Goal: Task Accomplishment & Management: Manage account settings

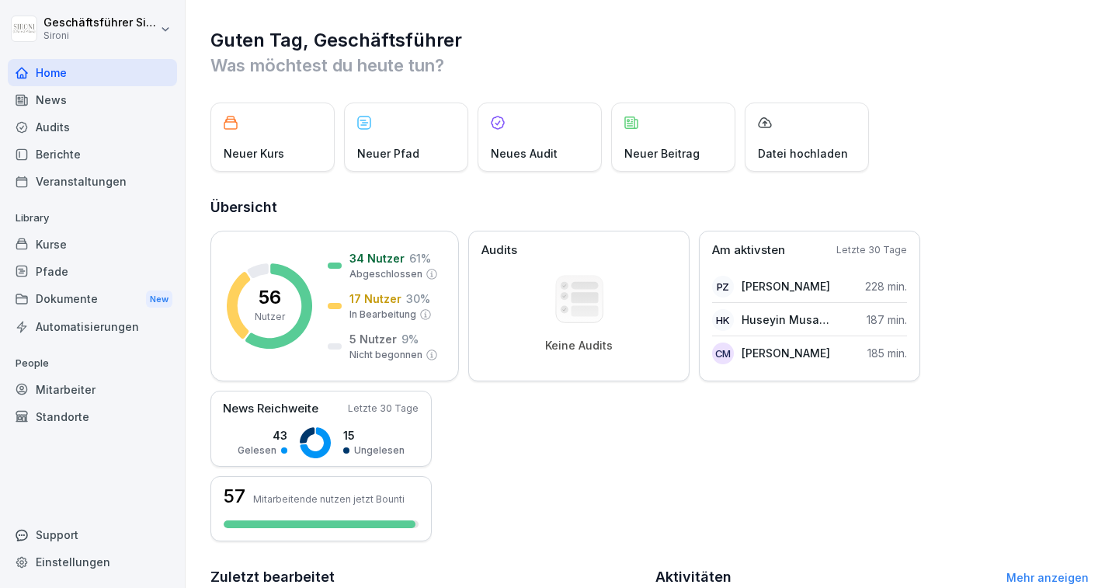
click at [50, 100] on div "News" at bounding box center [92, 99] width 169 height 27
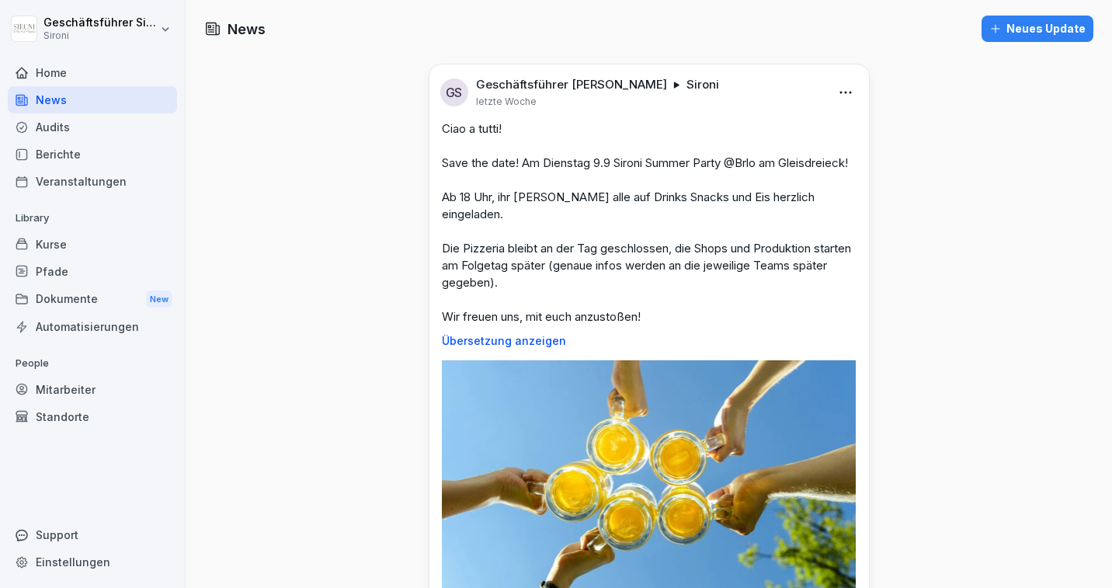
scroll to position [251, 0]
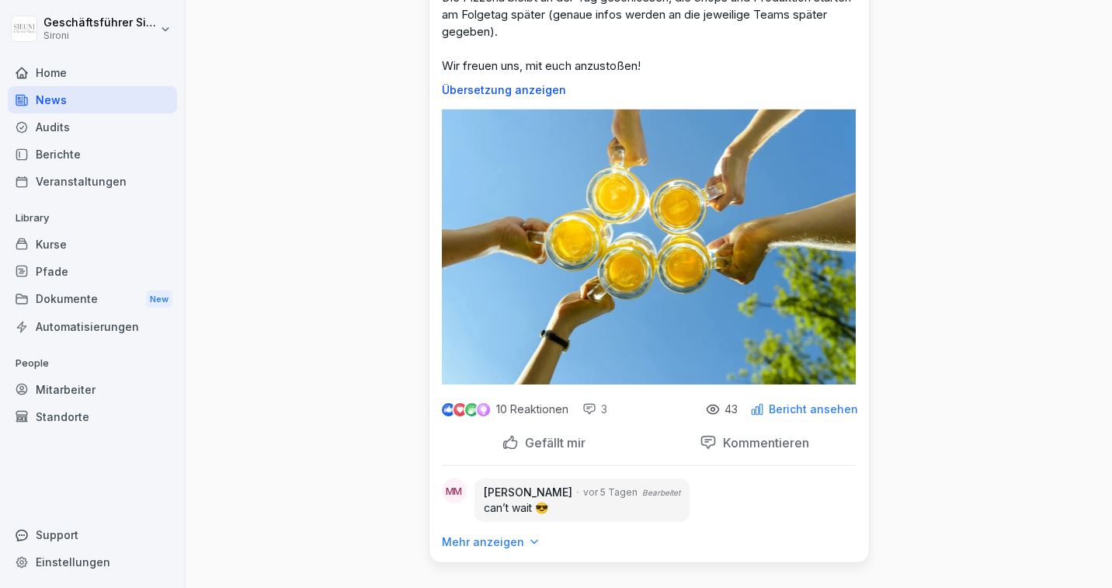
click at [724, 408] on div "43" at bounding box center [722, 409] width 32 height 14
click at [789, 408] on p "Bericht ansehen" at bounding box center [812, 409] width 89 height 12
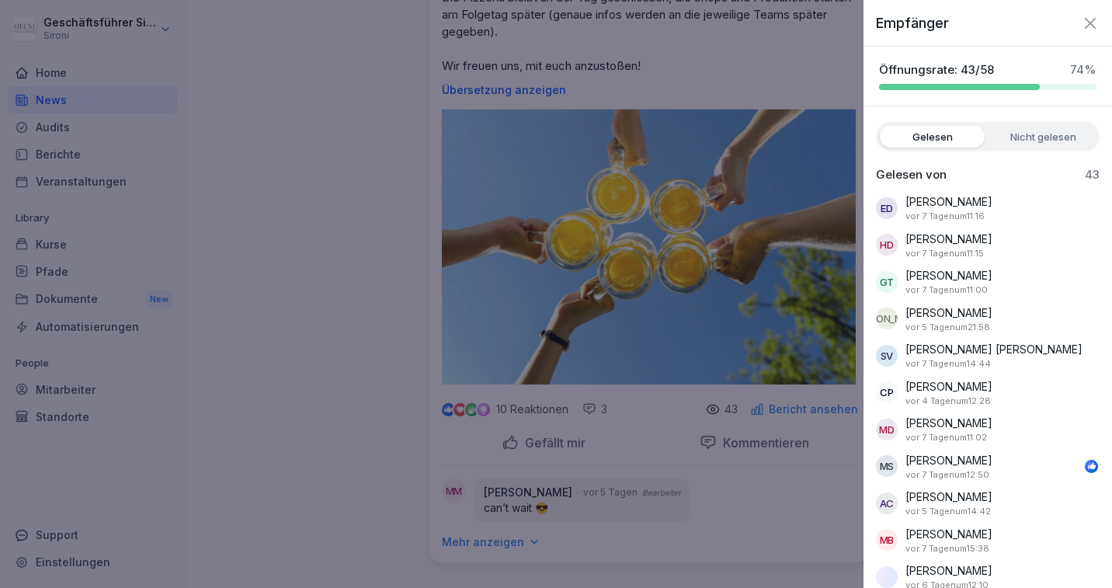
click at [1054, 130] on label "Nicht gelesen" at bounding box center [1042, 137] width 105 height 22
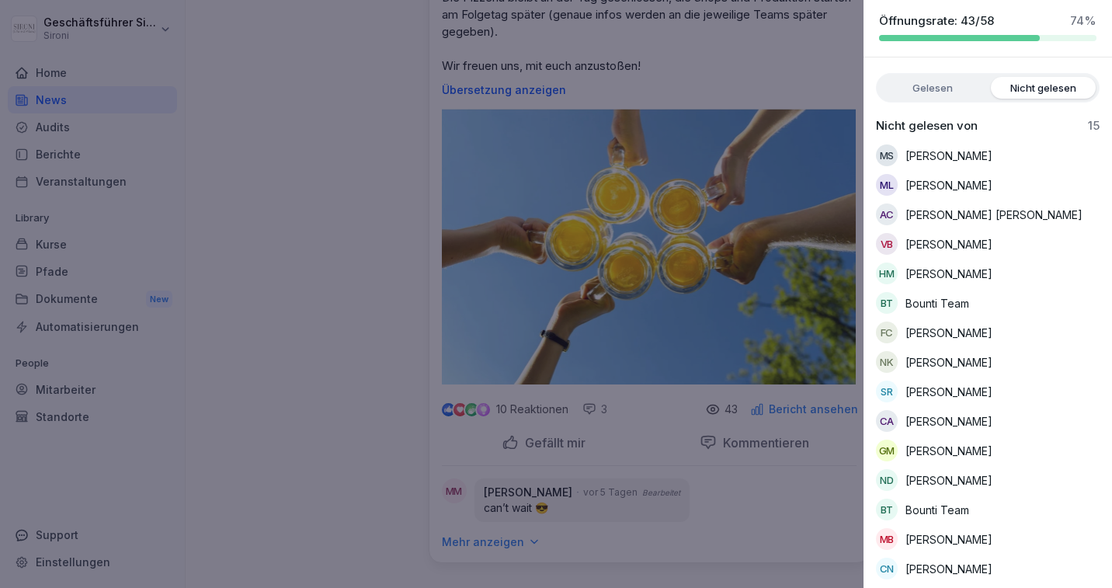
scroll to position [50, 0]
click at [273, 231] on div at bounding box center [556, 294] width 1112 height 588
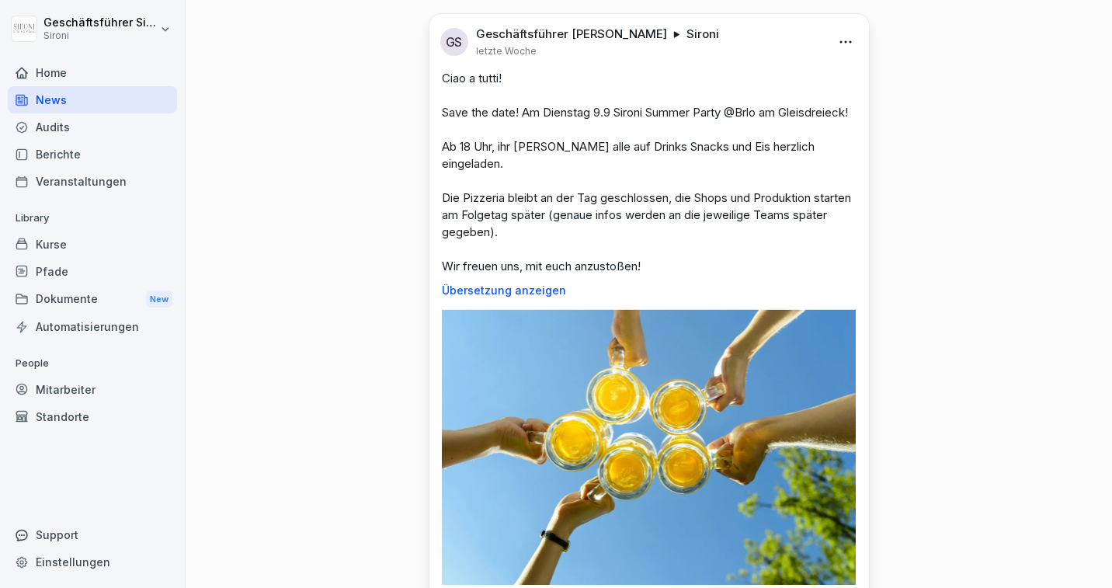
scroll to position [57, 0]
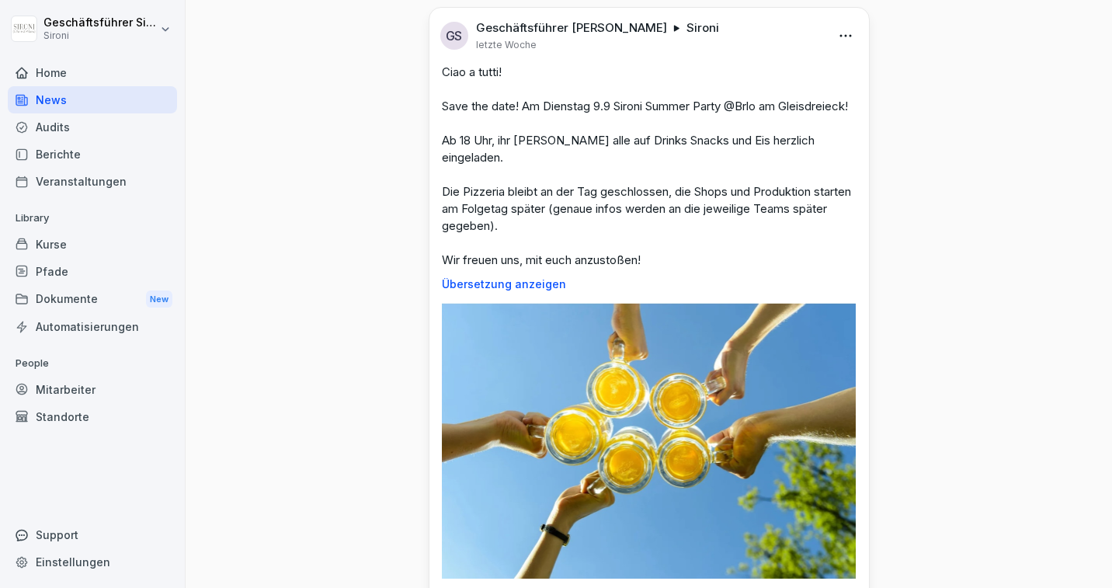
click at [310, 182] on div "News Neues Update GS Geschäftsführer [PERSON_NAME] letzte Woche Ciao a tutti! S…" at bounding box center [649, 362] width 926 height 838
click at [50, 241] on div "Kurse" at bounding box center [92, 244] width 169 height 27
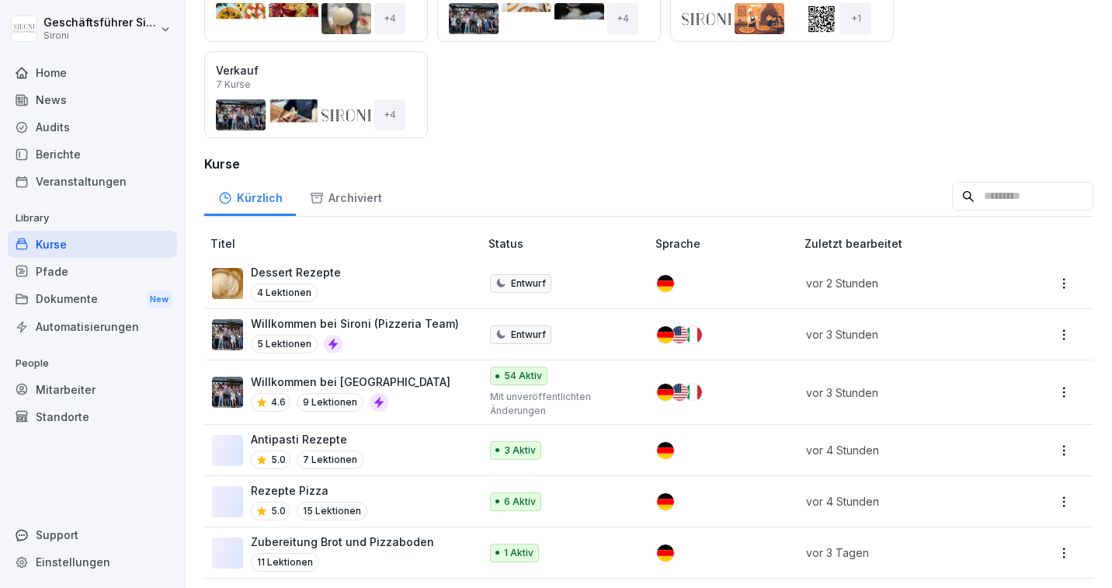
scroll to position [280, 0]
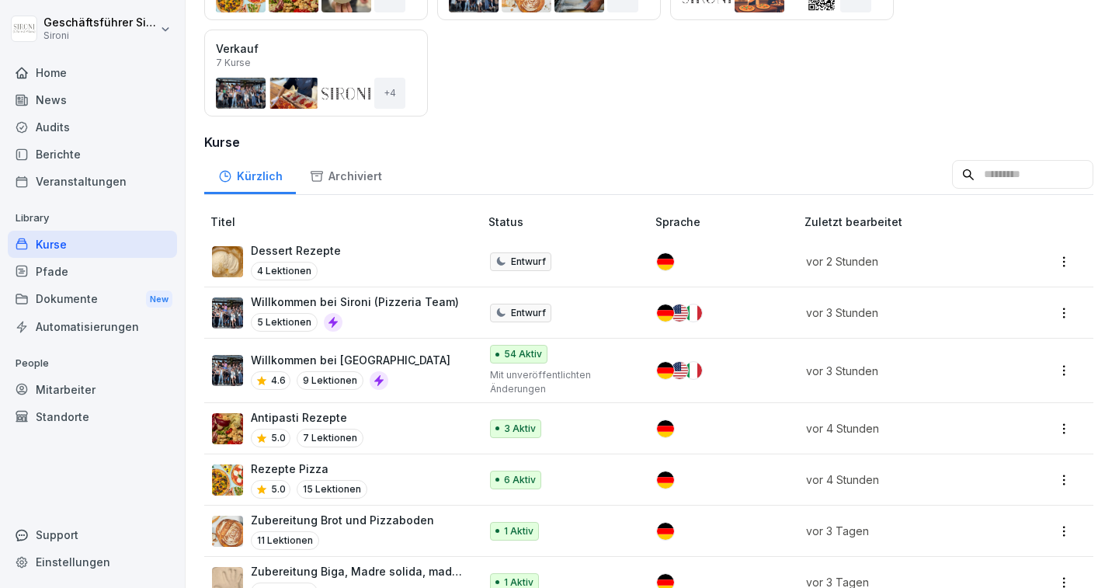
click at [86, 381] on div "Mitarbeiter" at bounding box center [92, 389] width 169 height 27
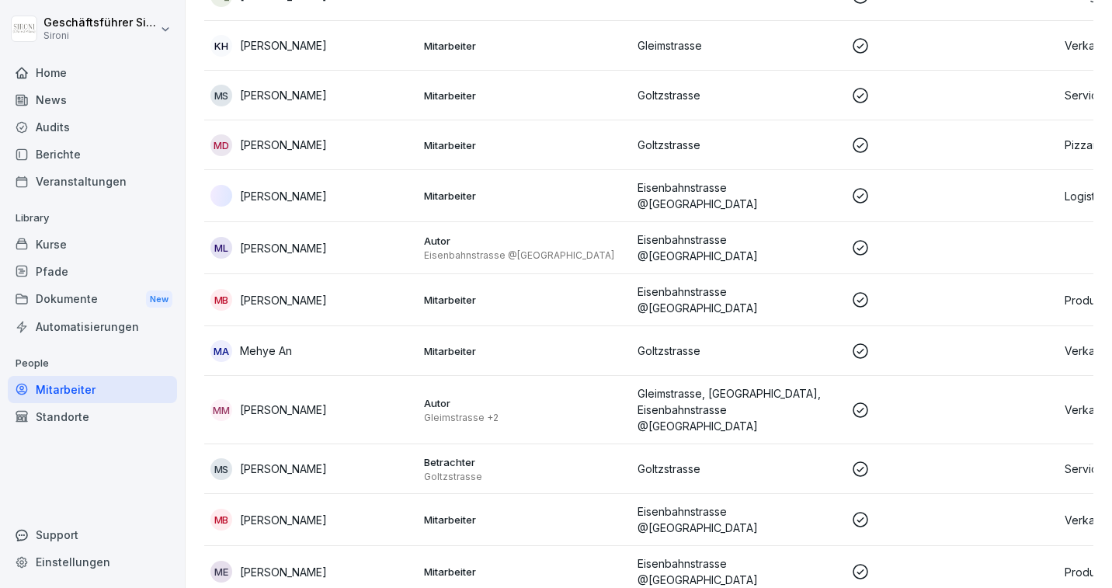
scroll to position [1767, 0]
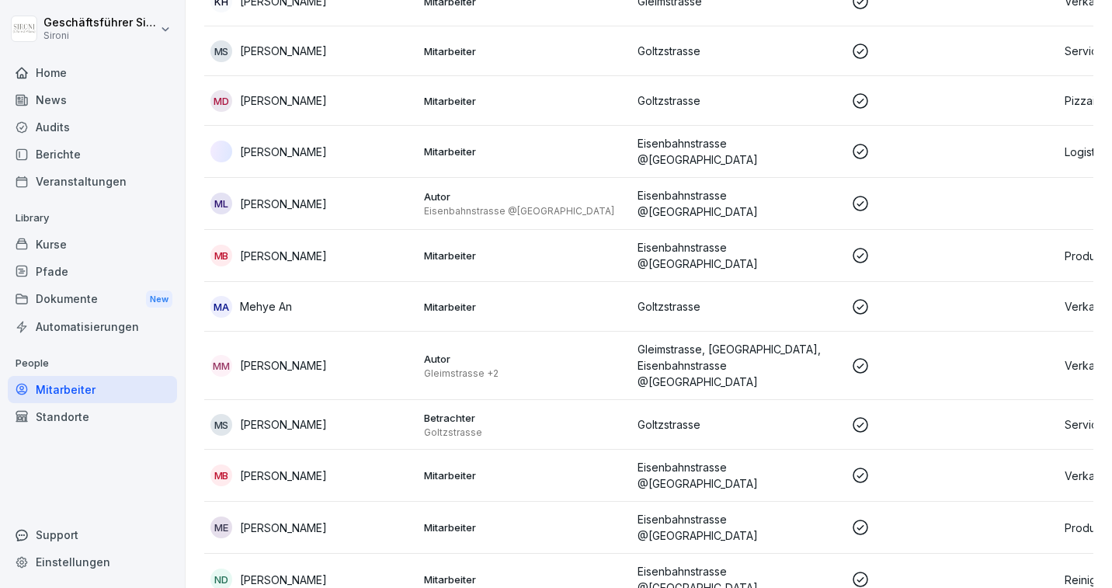
click at [268, 248] on p "[PERSON_NAME]" at bounding box center [283, 256] width 87 height 16
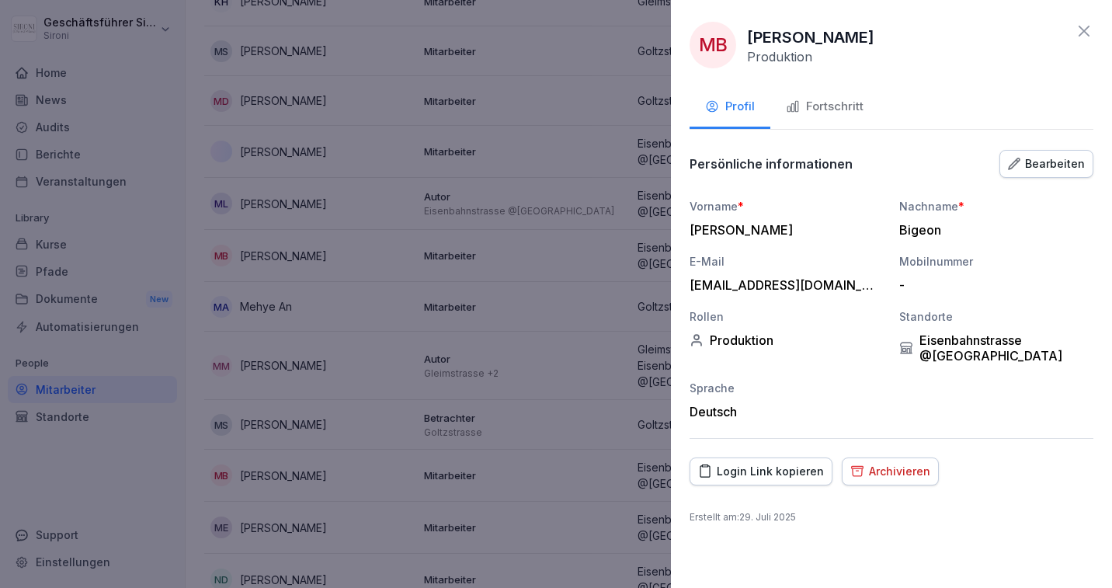
click at [846, 113] on div "Fortschritt" at bounding box center [825, 107] width 78 height 18
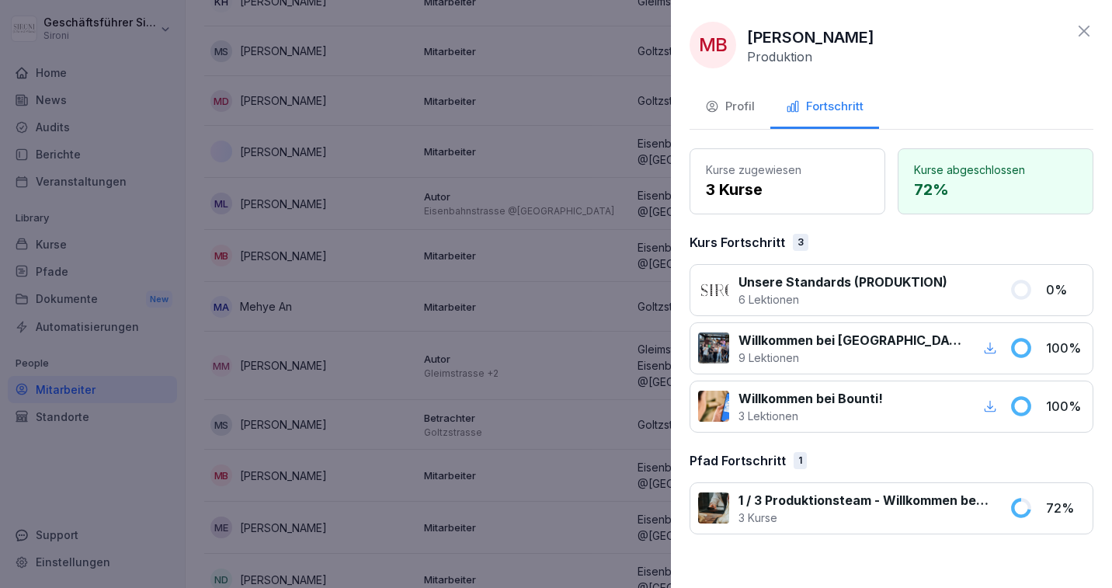
click at [1083, 32] on icon at bounding box center [1083, 31] width 11 height 11
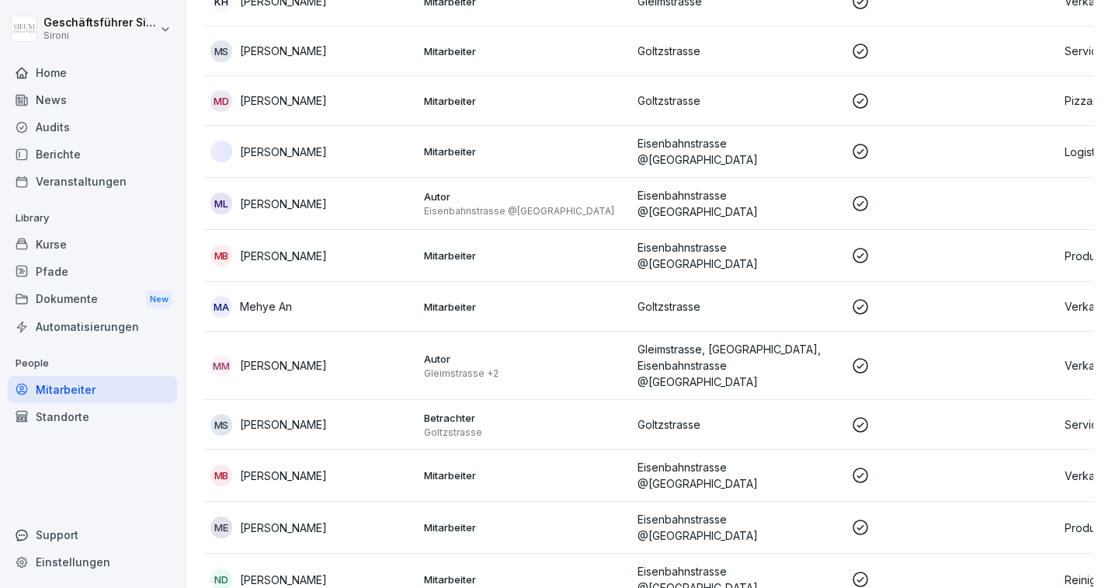
click at [45, 253] on div "Kurse" at bounding box center [92, 244] width 169 height 27
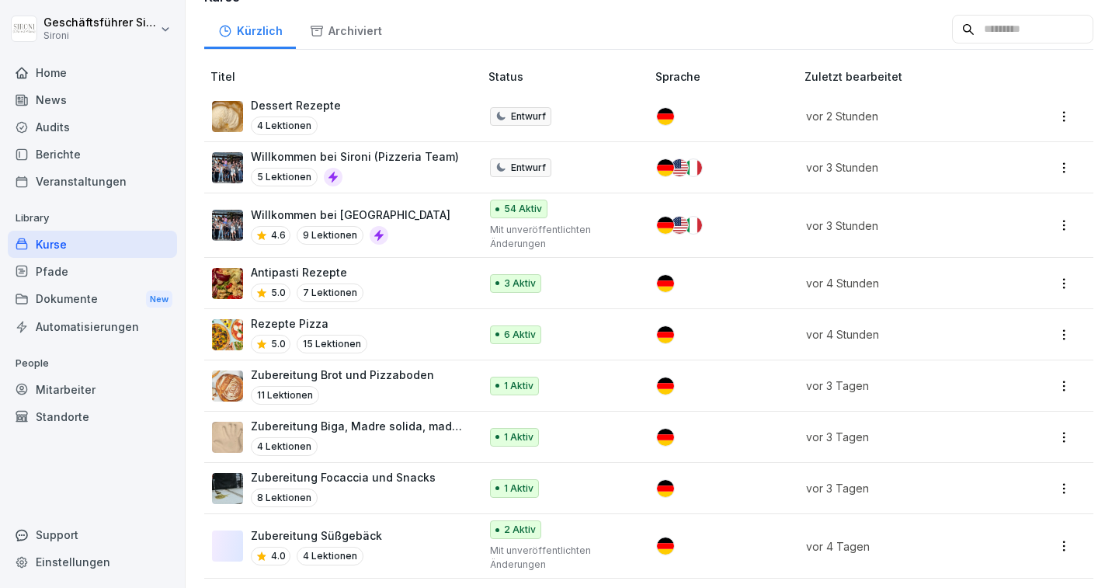
scroll to position [477, 0]
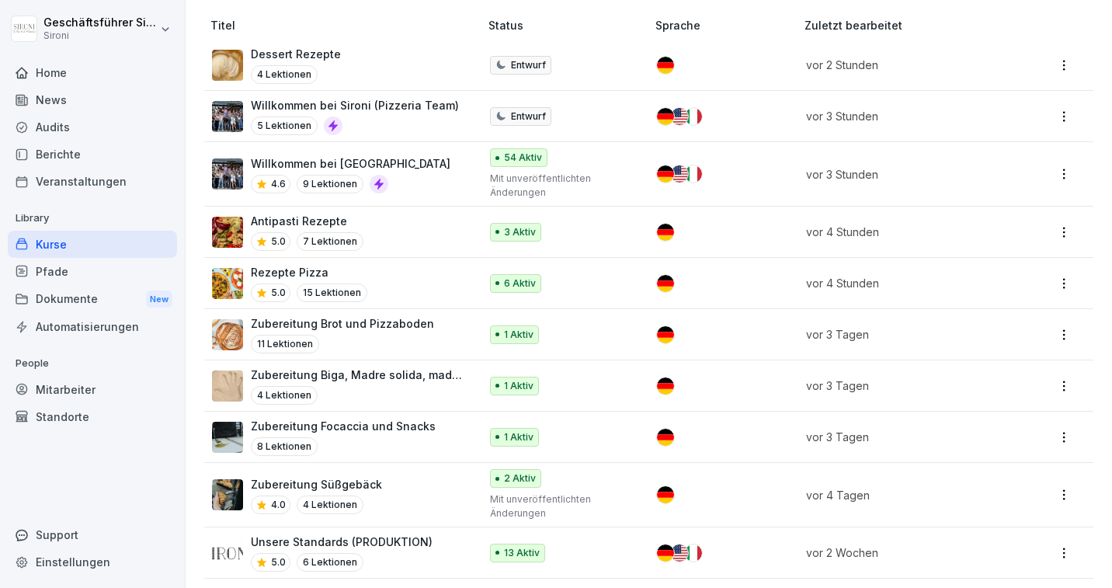
click at [370, 320] on p "Zubereitung Brot und Pizzaboden" at bounding box center [342, 323] width 183 height 16
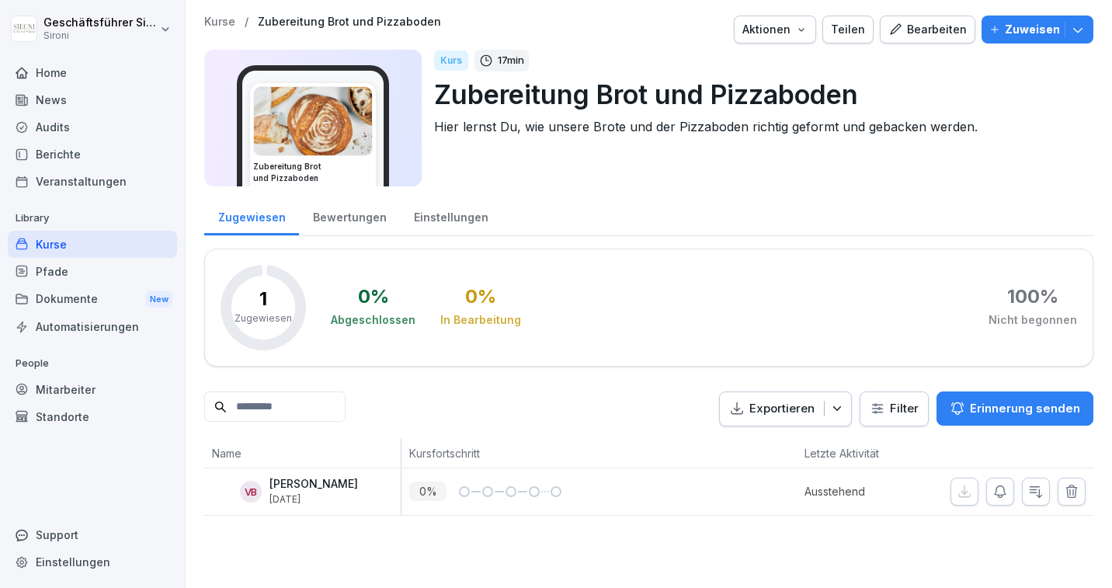
click at [915, 25] on div "Bearbeiten" at bounding box center [927, 29] width 78 height 17
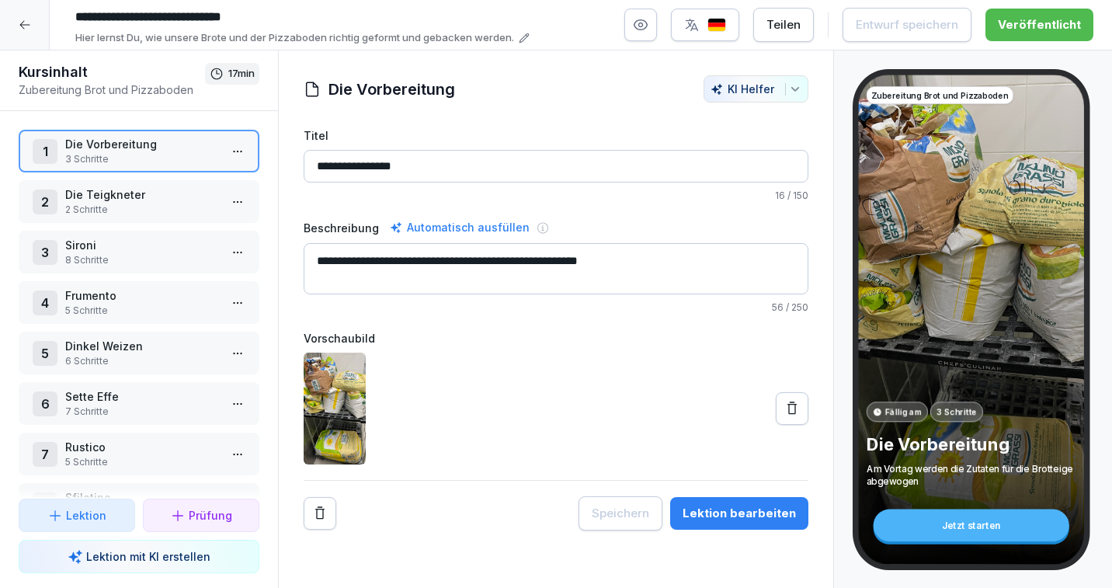
click at [113, 265] on p "8 Schritte" at bounding box center [142, 260] width 154 height 14
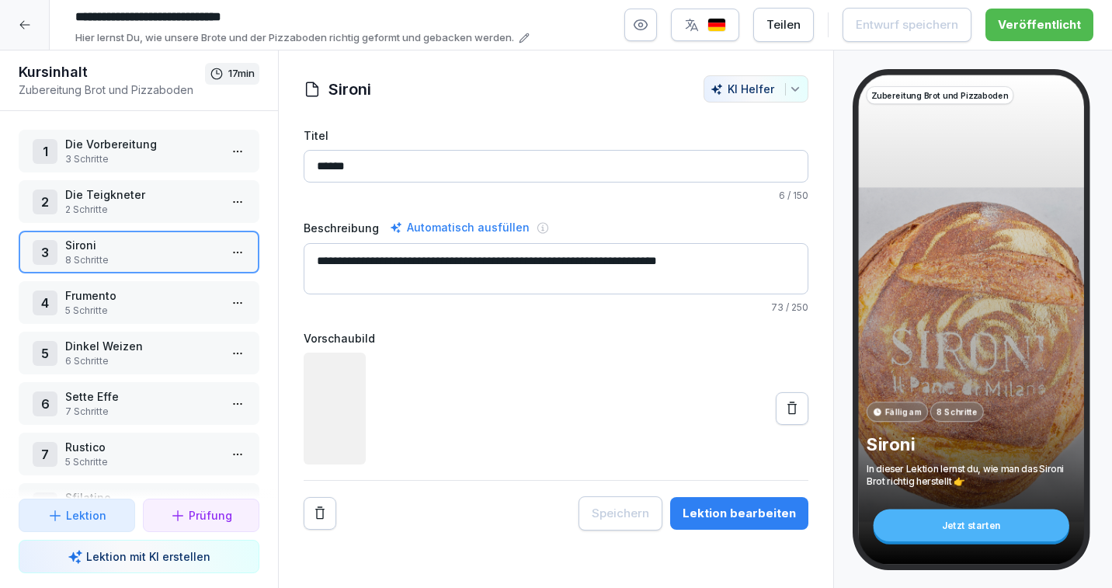
click at [151, 244] on p "Sironi" at bounding box center [142, 245] width 154 height 16
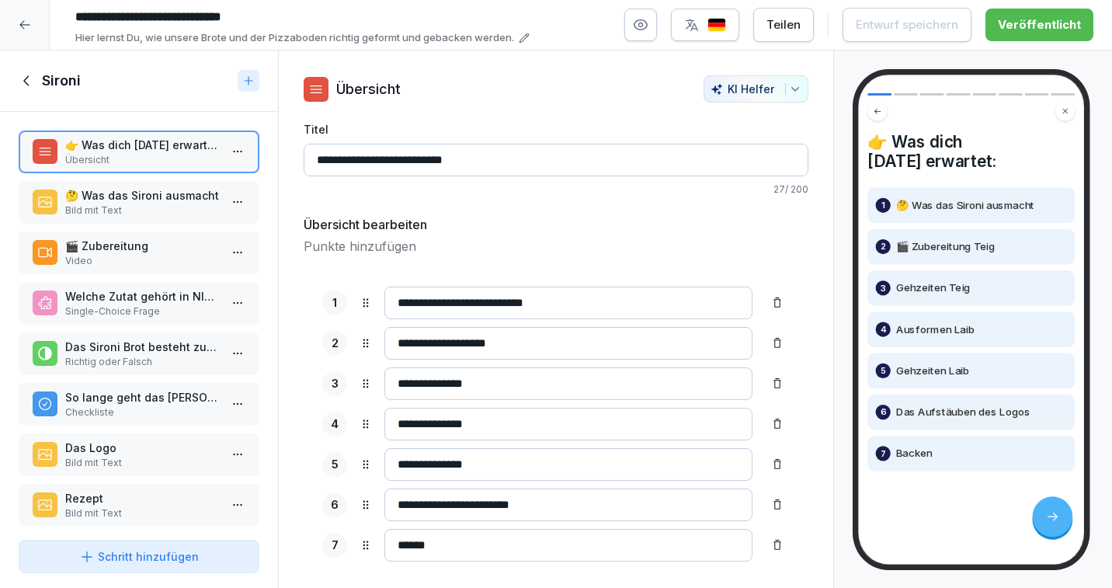
click at [640, 23] on icon "button" at bounding box center [640, 25] width 13 height 10
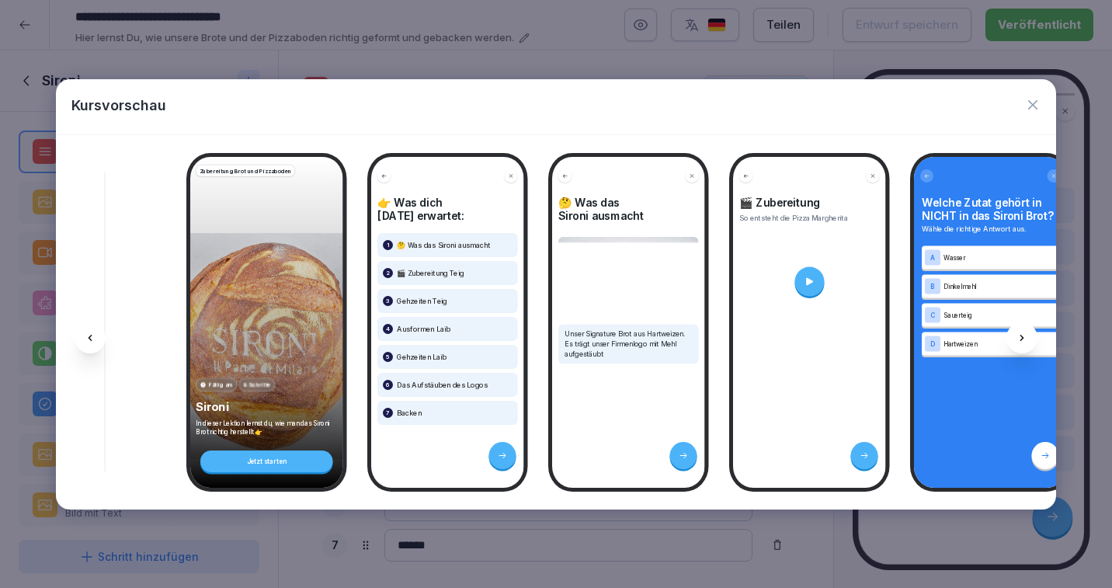
scroll to position [0, 1499]
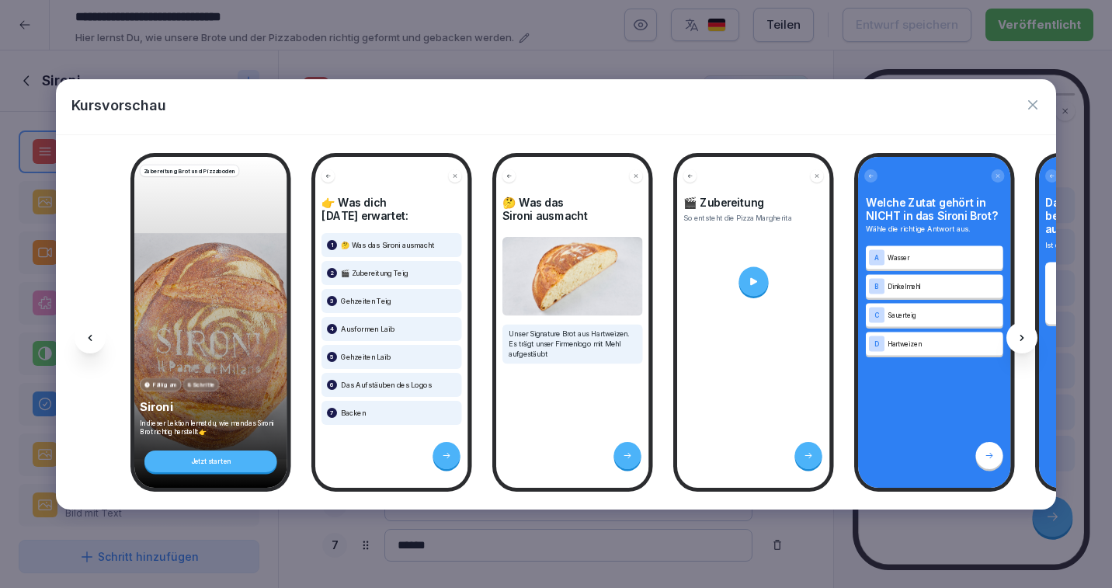
click at [1032, 102] on icon "button" at bounding box center [1033, 105] width 16 height 16
